Goal: Task Accomplishment & Management: Find specific page/section

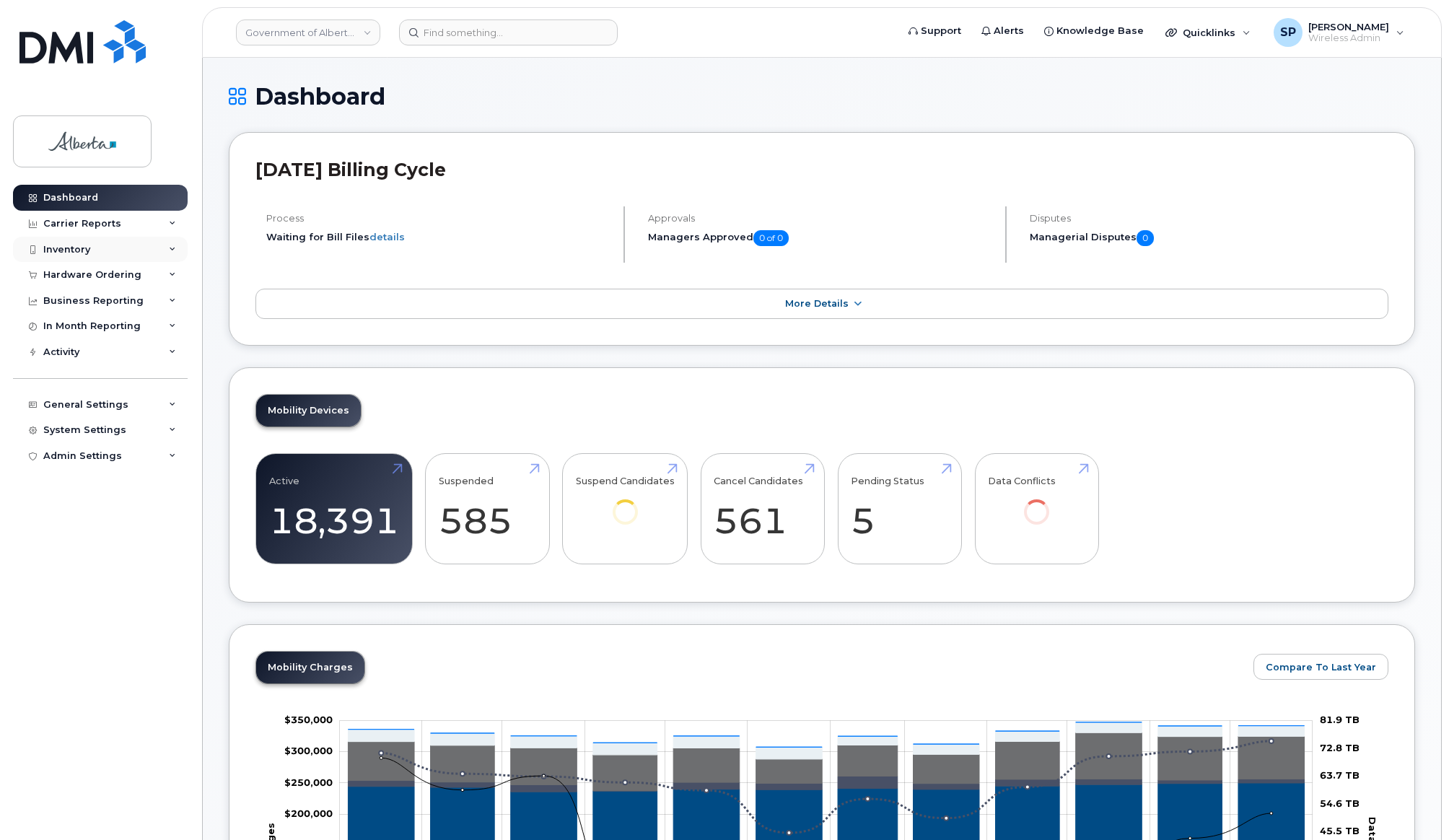
click at [76, 250] on div "Inventory" at bounding box center [66, 249] width 47 height 12
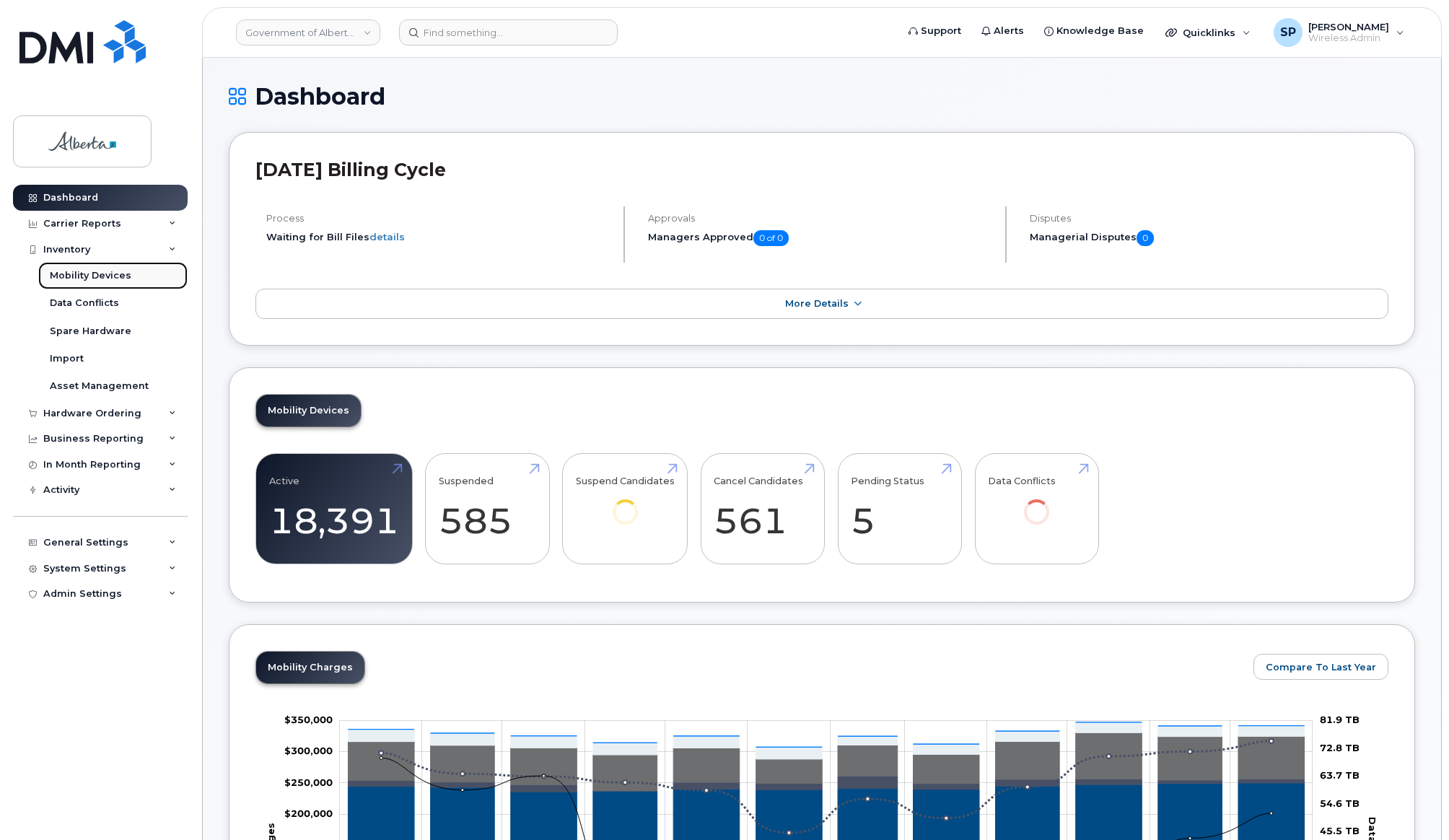
click at [79, 273] on div "Mobility Devices" at bounding box center [90, 276] width 81 height 13
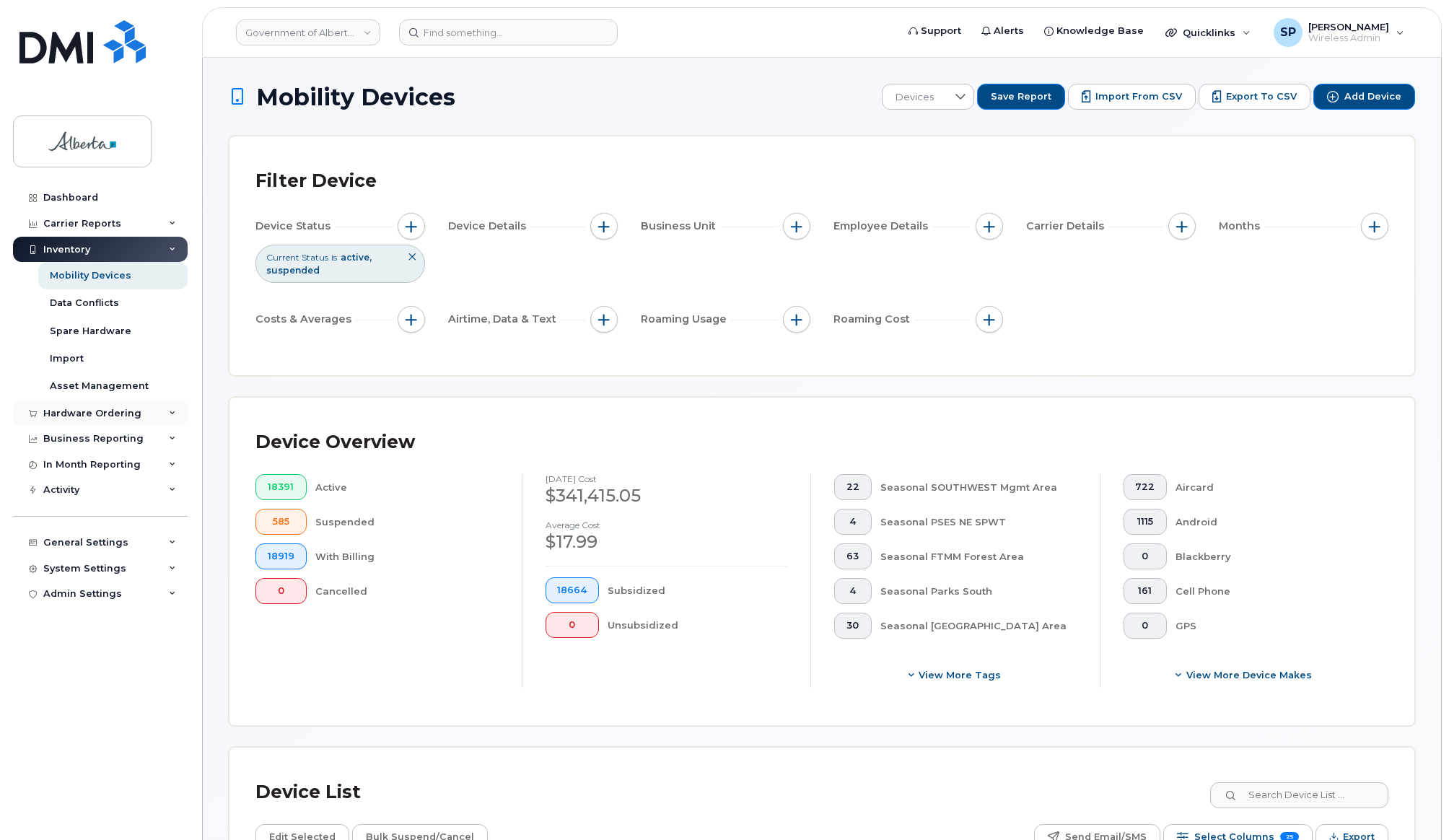
click at [78, 418] on div "Hardware Ordering" at bounding box center [92, 413] width 99 height 12
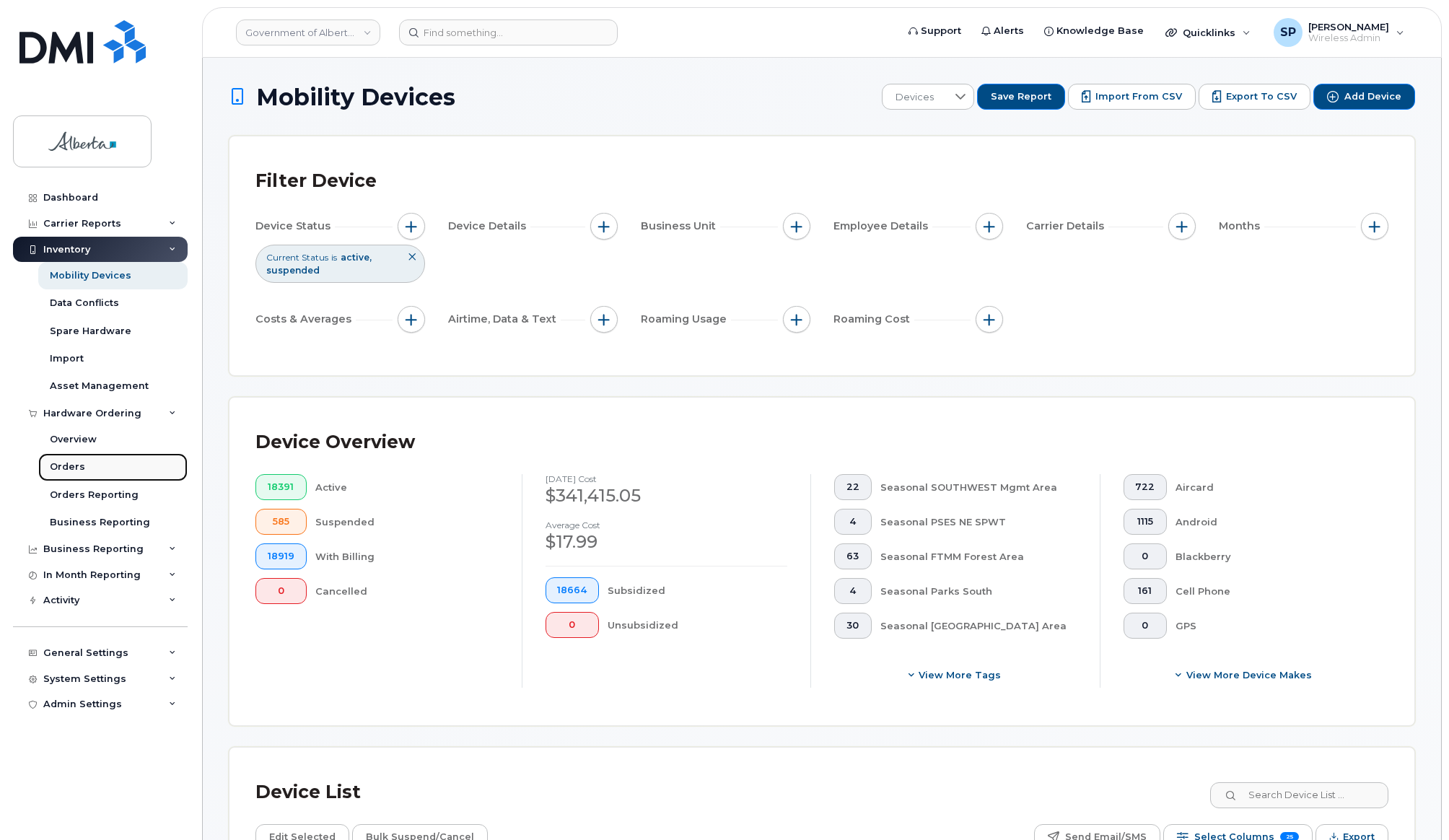
click at [71, 474] on div "Orders" at bounding box center [67, 467] width 35 height 13
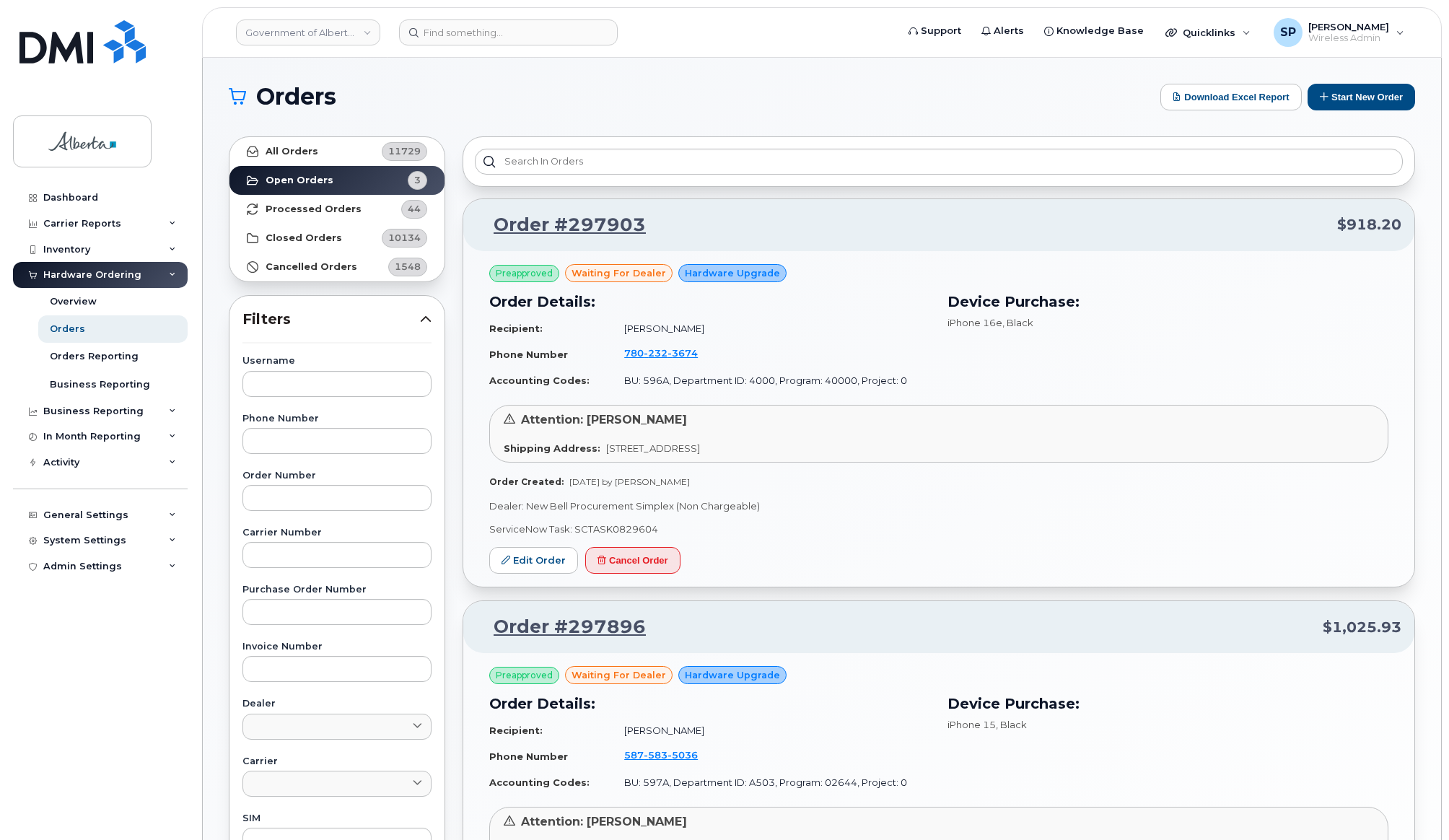
click at [1434, 285] on div "Orders Download Excel Report Start New Order All Orders 11729 Open Orders 3 Pro…" at bounding box center [821, 632] width 1239 height 1151
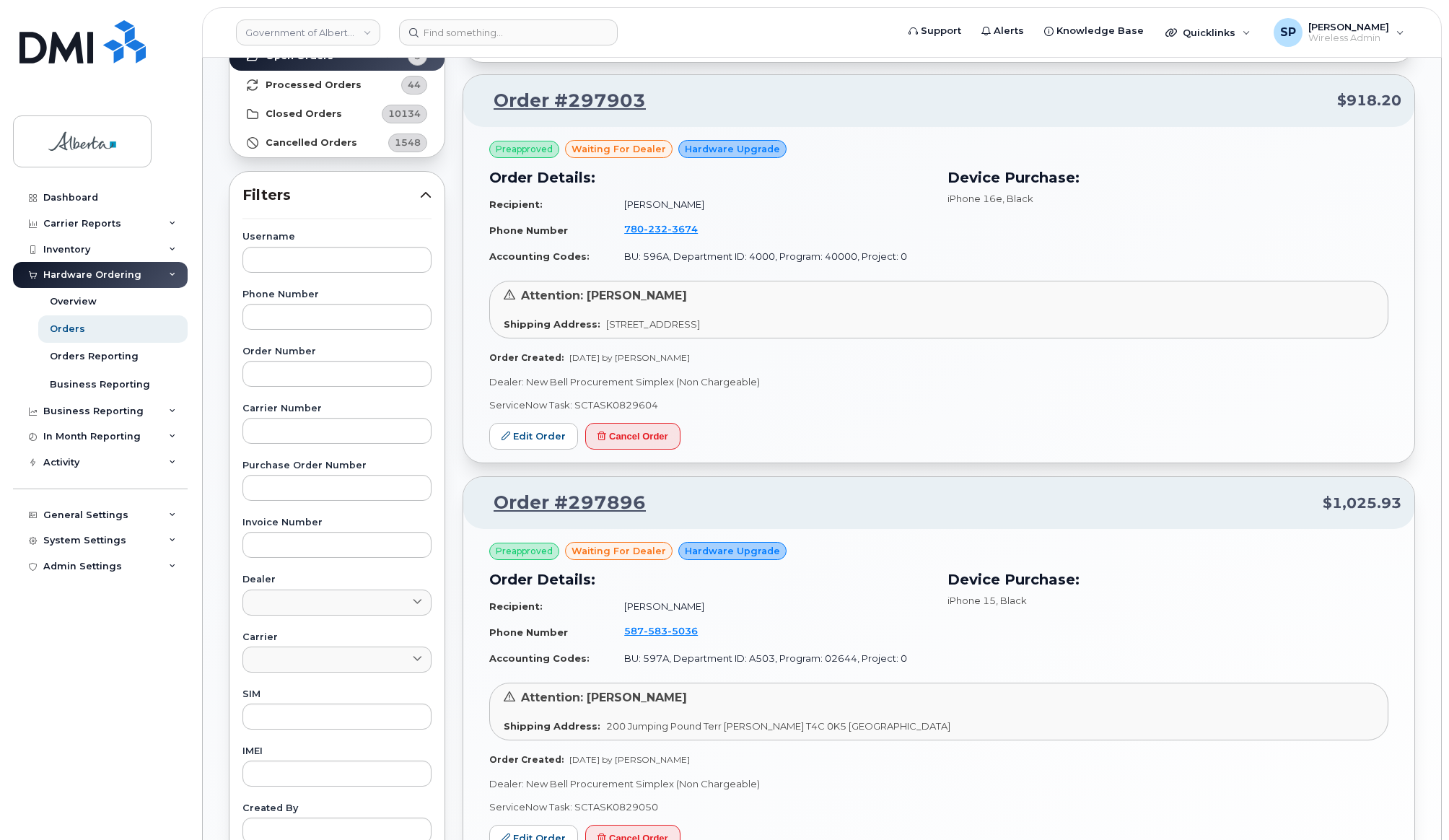
scroll to position [133, 0]
